Goal: Check status: Check status

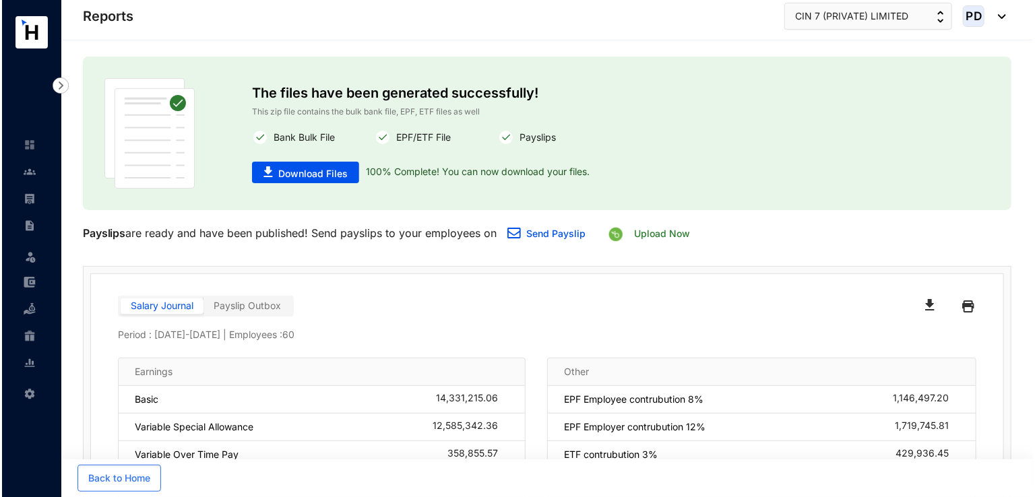
scroll to position [110, 0]
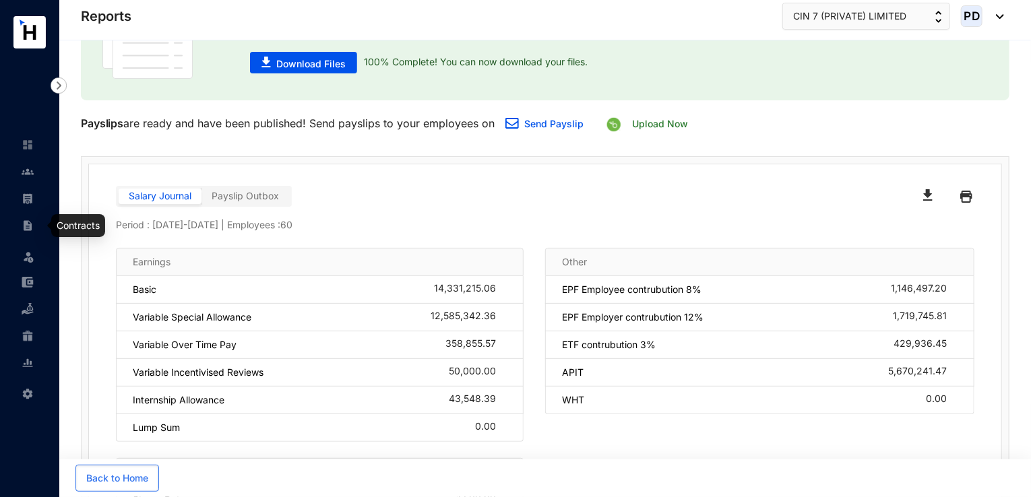
click at [28, 198] on img at bounding box center [28, 199] width 12 height 12
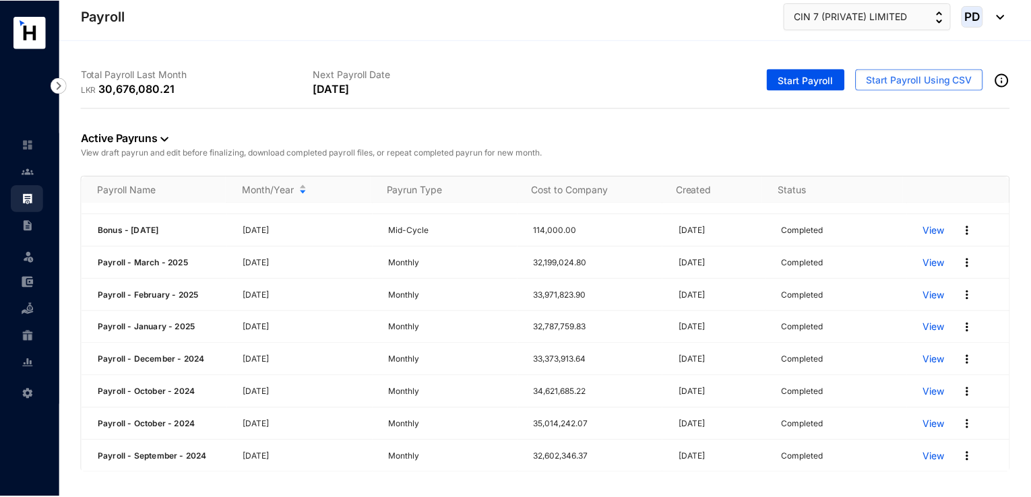
scroll to position [164, 0]
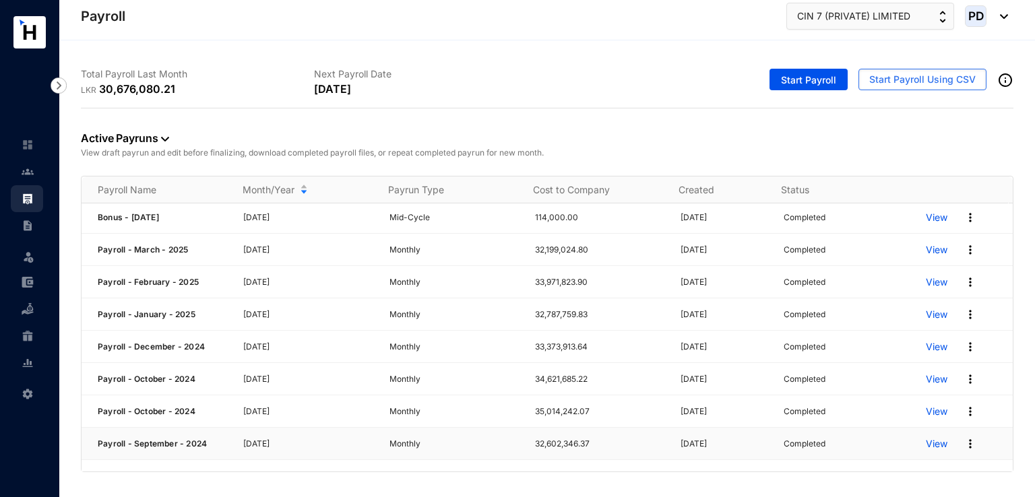
click at [964, 443] on img at bounding box center [970, 443] width 13 height 13
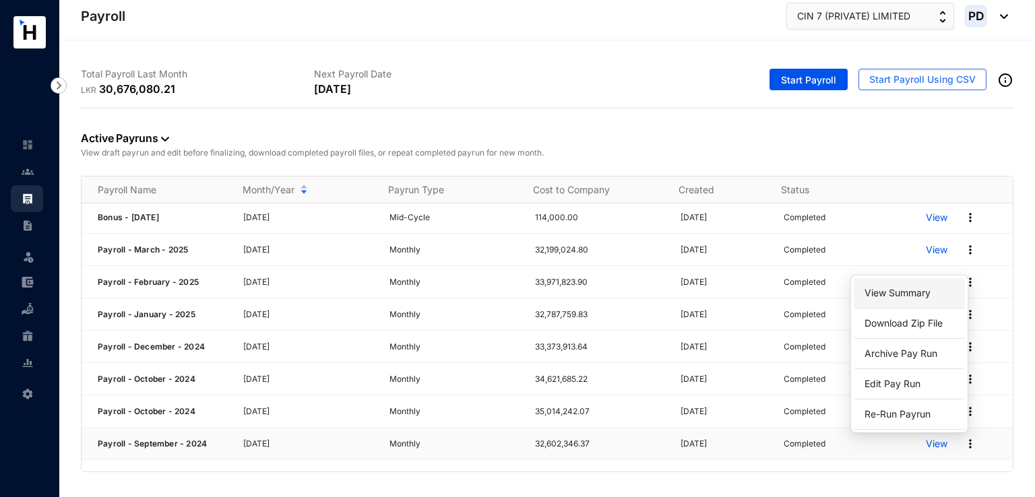
click at [902, 297] on link "View Summary" at bounding box center [909, 293] width 95 height 23
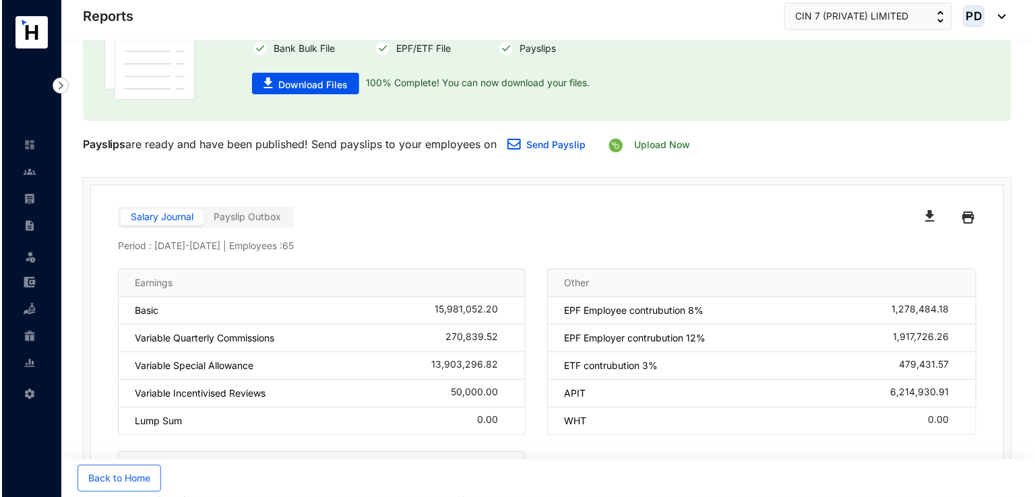
scroll to position [97, 0]
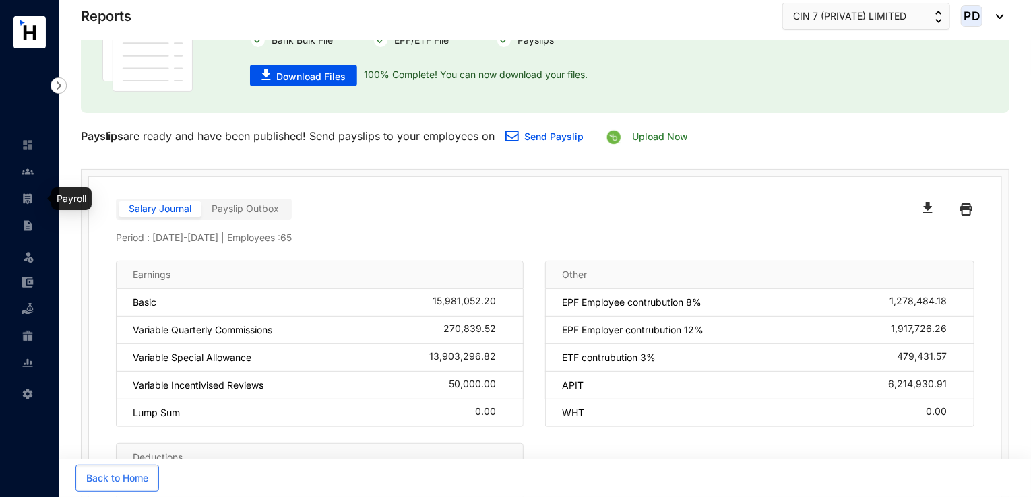
click at [22, 195] on img at bounding box center [28, 199] width 12 height 12
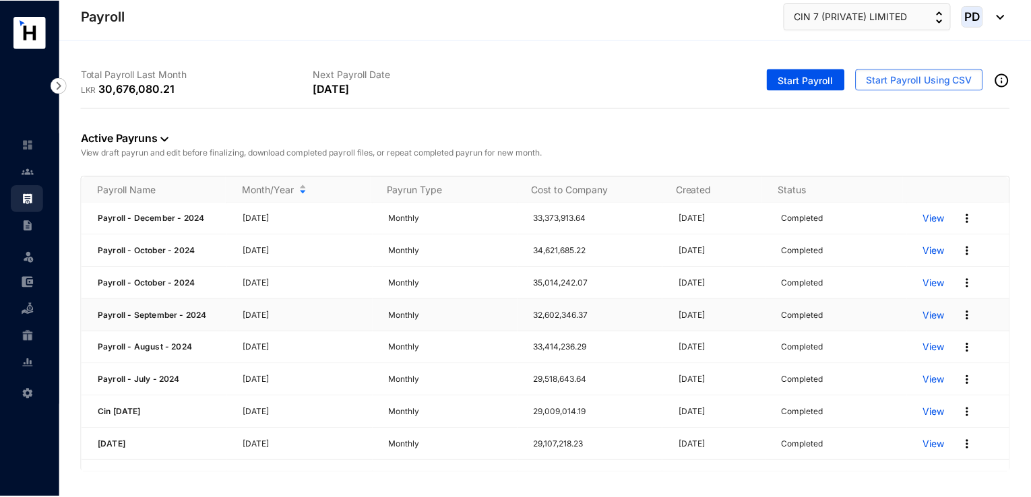
scroll to position [294, 0]
click at [964, 346] on img at bounding box center [970, 346] width 13 height 13
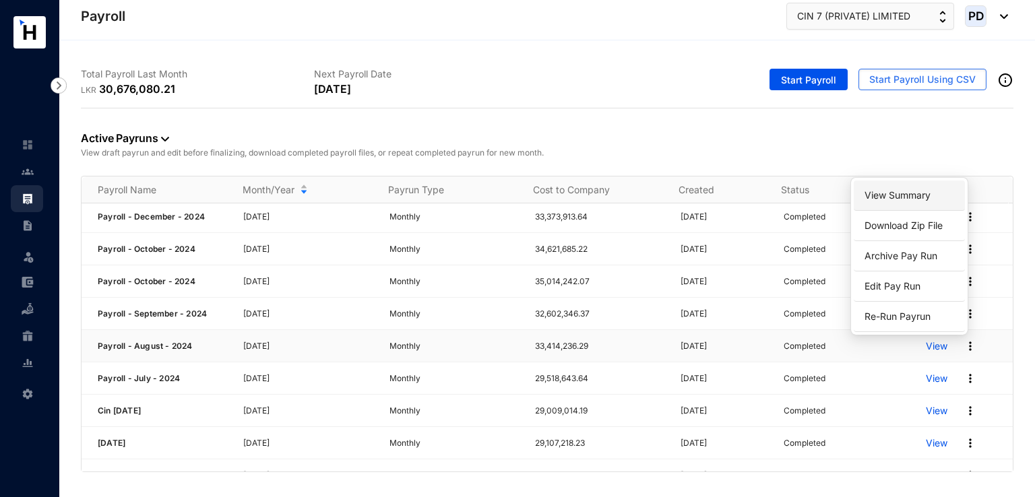
click at [896, 193] on link "View Summary" at bounding box center [909, 195] width 95 height 23
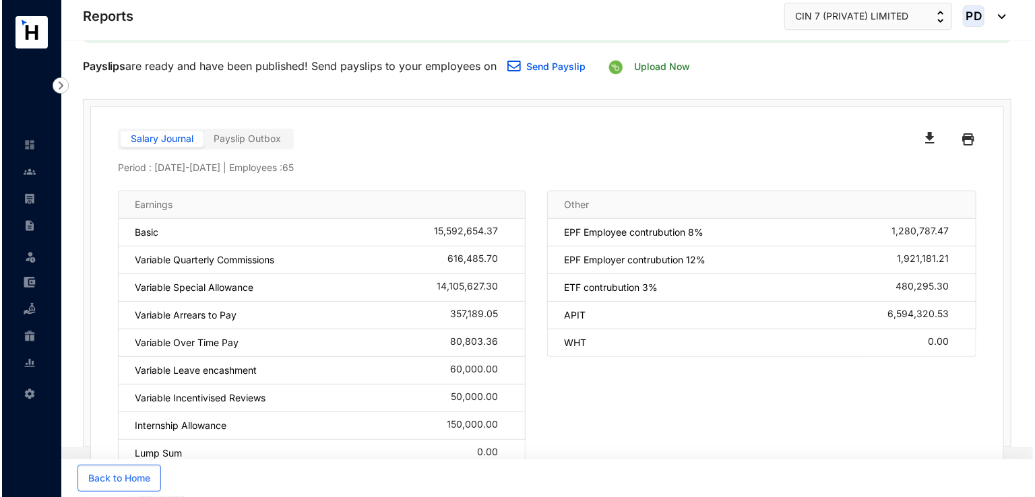
scroll to position [169, 0]
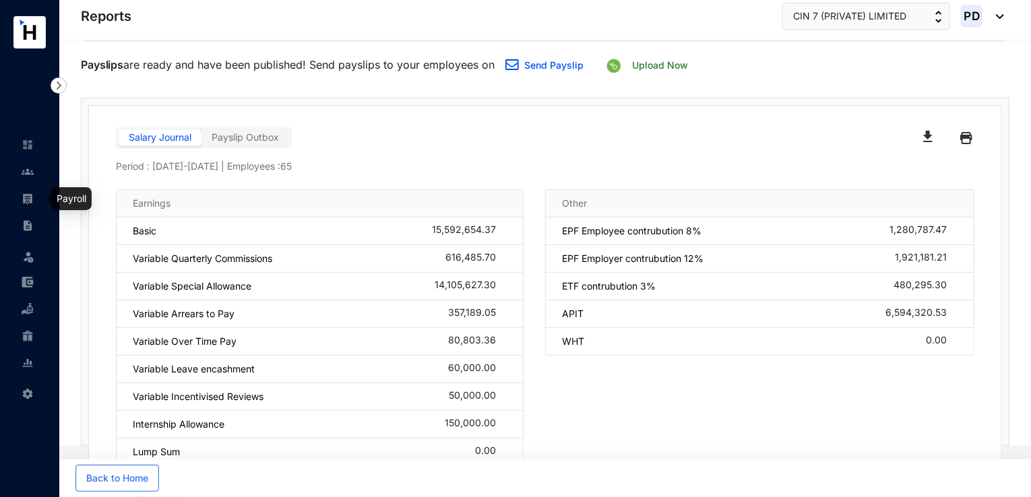
click at [33, 197] on img at bounding box center [28, 199] width 12 height 12
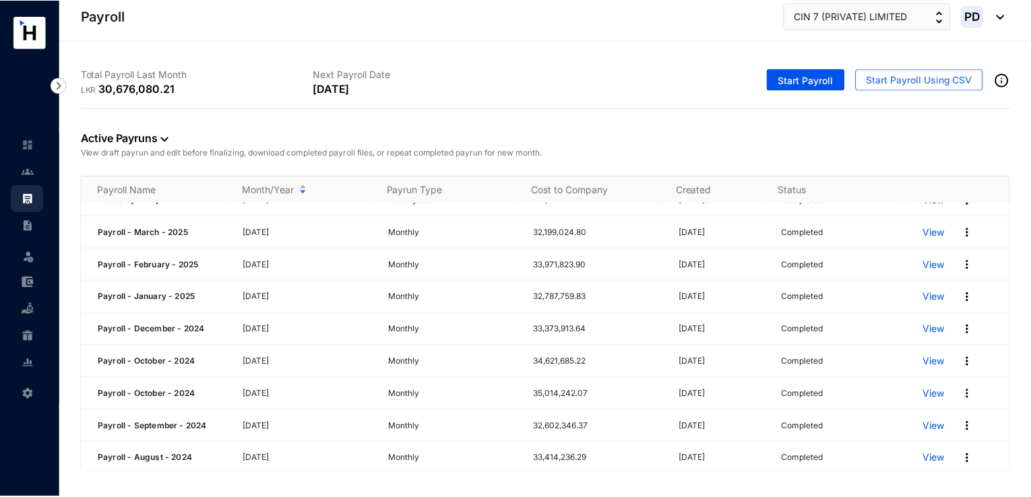
scroll to position [214, 0]
click at [964, 392] on img at bounding box center [970, 394] width 13 height 13
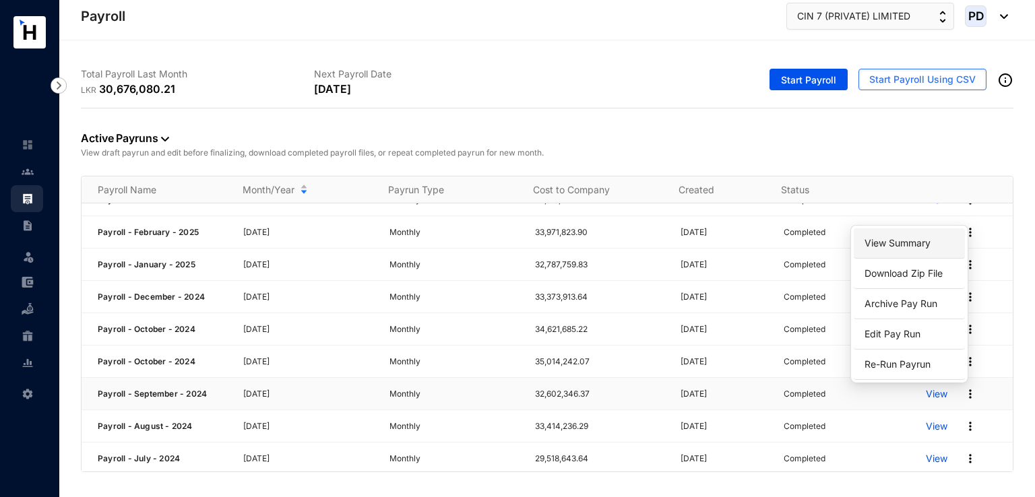
click at [905, 249] on link "View Summary" at bounding box center [909, 243] width 95 height 23
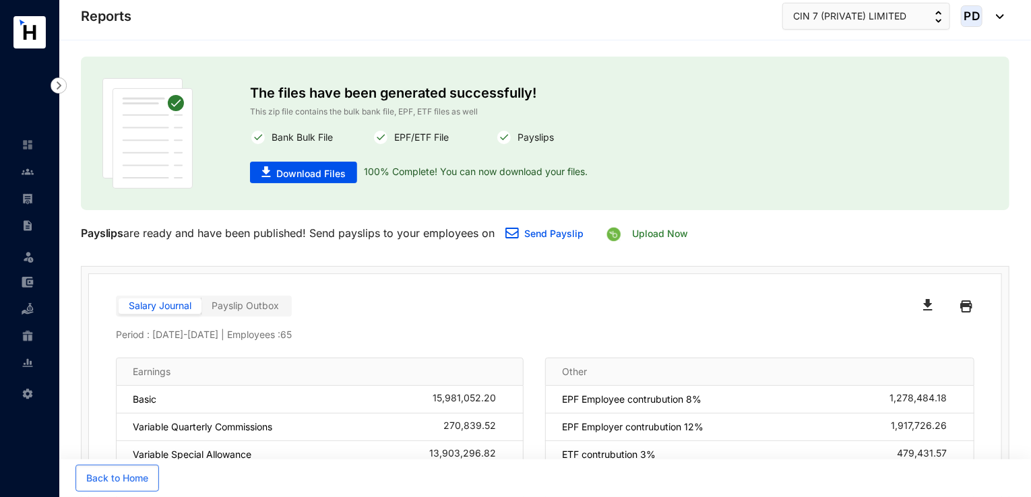
scroll to position [104, 0]
